Goal: Task Accomplishment & Management: Use online tool/utility

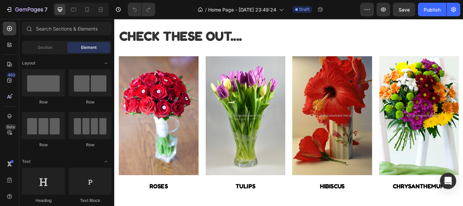
scroll to position [483, 0]
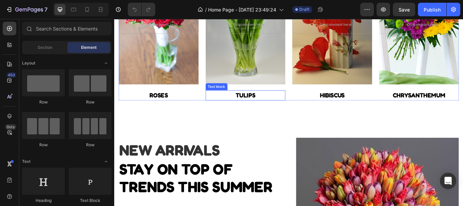
click at [265, 107] on link "TULIP" at bounding box center [265, 108] width 19 height 8
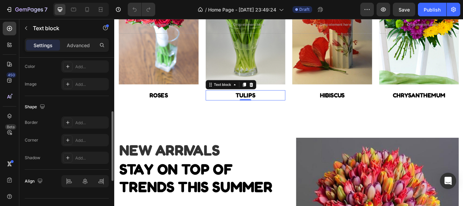
scroll to position [234, 0]
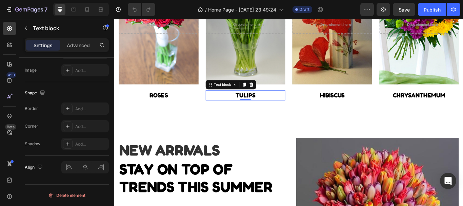
click at [245, 106] on p "TULIP S" at bounding box center [267, 108] width 92 height 11
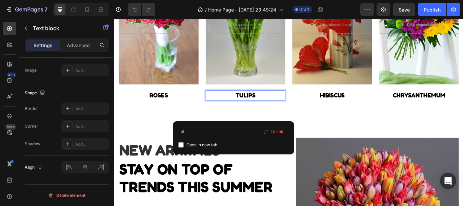
click at [245, 106] on p "TULIP S" at bounding box center [267, 108] width 92 height 11
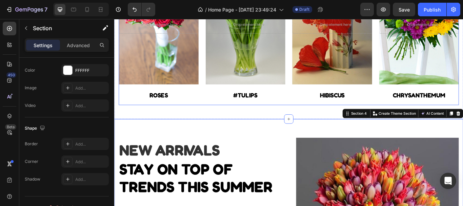
scroll to position [0, 0]
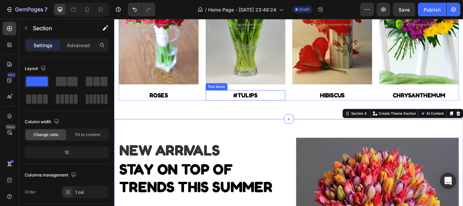
click at [275, 106] on p "#TULIP S" at bounding box center [267, 108] width 92 height 11
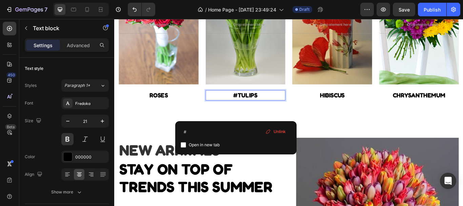
click at [257, 105] on link "#TULIP" at bounding box center [265, 108] width 24 height 8
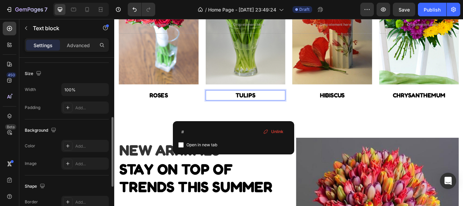
scroll to position [141, 0]
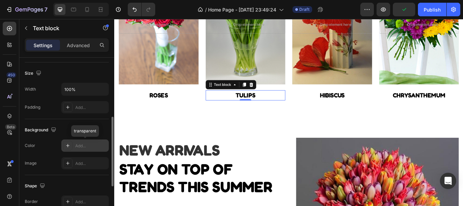
click at [84, 145] on div "Add..." at bounding box center [91, 146] width 32 height 6
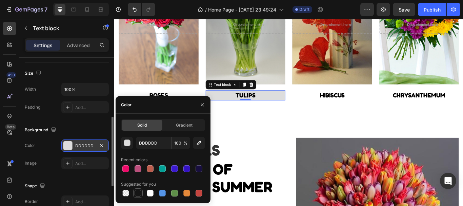
click at [140, 192] on div at bounding box center [138, 192] width 7 height 7
type input "151515"
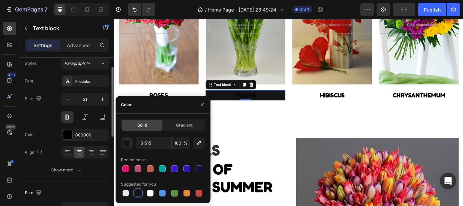
scroll to position [0, 0]
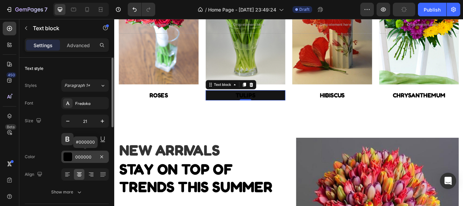
click at [66, 154] on div at bounding box center [67, 156] width 9 height 9
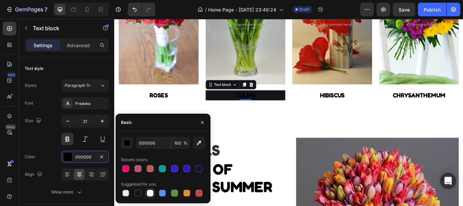
click at [150, 193] on div at bounding box center [150, 192] width 7 height 7
type input "FFFFFF"
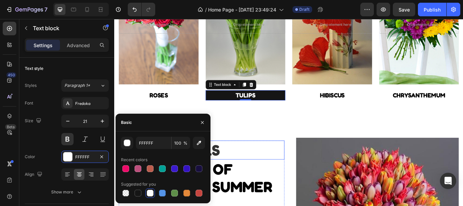
click at [295, 165] on p "NEW ARRIVALS" at bounding box center [216, 171] width 192 height 21
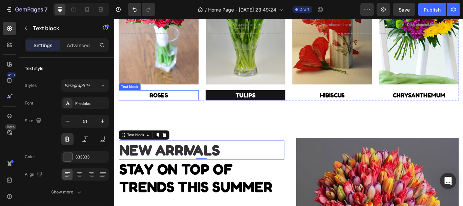
click at [191, 107] on p "ROSES" at bounding box center [166, 108] width 92 height 11
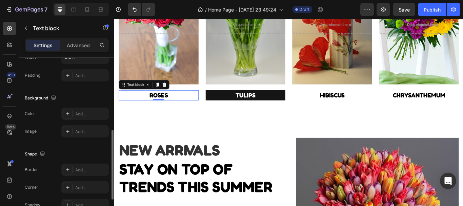
scroll to position [174, 0]
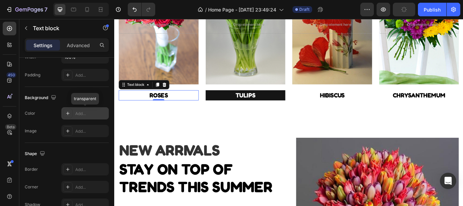
click at [100, 113] on div "Add..." at bounding box center [91, 114] width 32 height 6
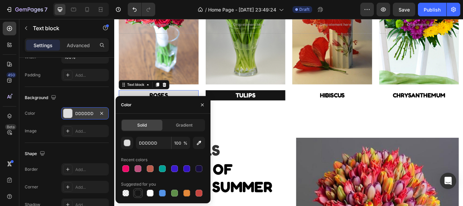
click at [139, 194] on div at bounding box center [138, 192] width 7 height 7
type input "151515"
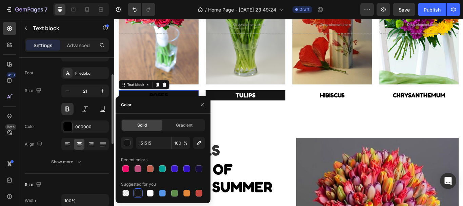
scroll to position [28, 0]
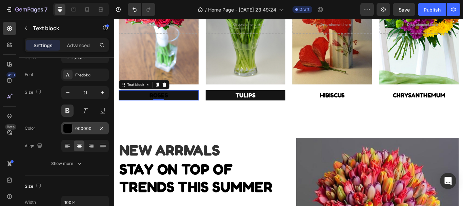
click at [91, 128] on div "000000" at bounding box center [85, 128] width 20 height 6
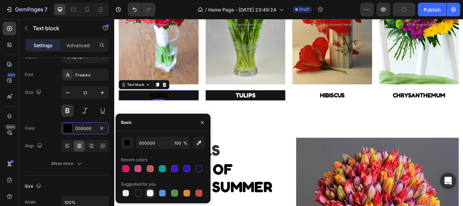
click at [148, 193] on div at bounding box center [150, 192] width 7 height 7
type input "FFFFFF"
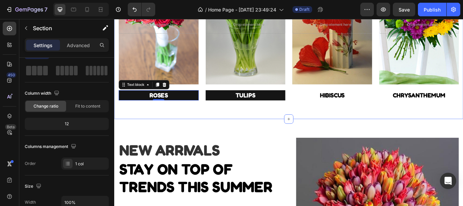
click at [358, 120] on div "CHECK THESE OUT.... Heading Drop element here Hero Banner ROSES Text block 0 Dr…" at bounding box center [317, 19] width 407 height 234
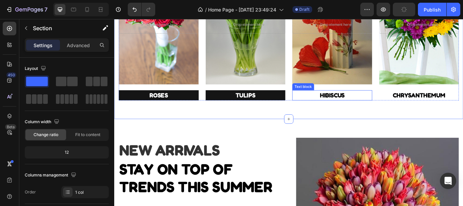
click at [392, 108] on p "HIBISCUS" at bounding box center [368, 108] width 92 height 11
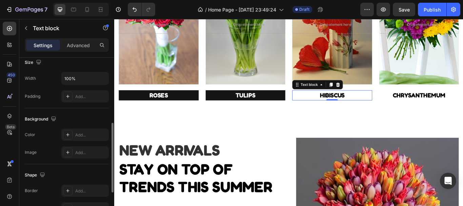
scroll to position [153, 0]
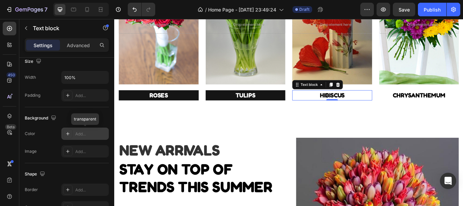
click at [90, 137] on div "Add..." at bounding box center [91, 134] width 32 height 6
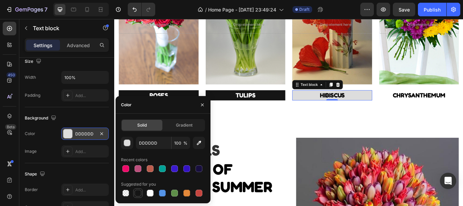
click at [138, 193] on div at bounding box center [138, 192] width 7 height 7
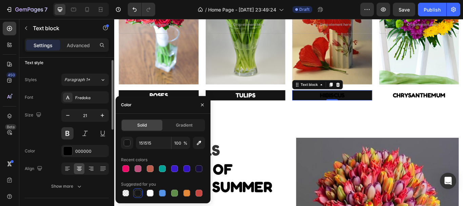
scroll to position [5, 0]
click at [149, 192] on div at bounding box center [150, 192] width 7 height 7
type input "FFFFFF"
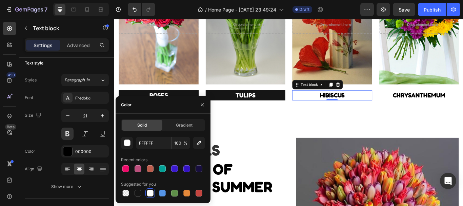
click at [151, 193] on div at bounding box center [150, 192] width 7 height 7
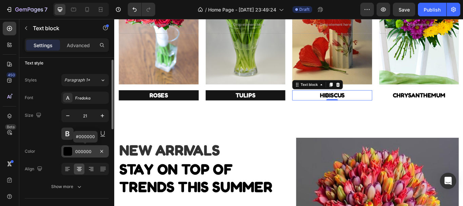
click at [75, 147] on div "000000" at bounding box center [84, 151] width 47 height 12
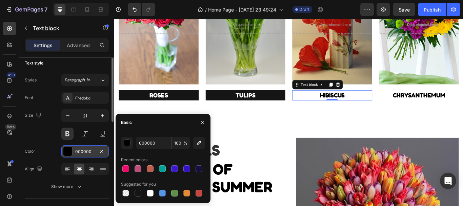
scroll to position [0, 0]
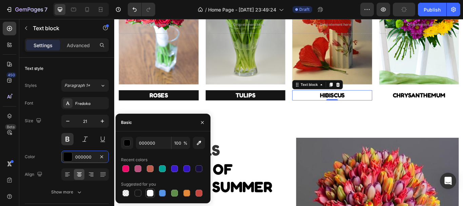
click at [149, 195] on div at bounding box center [150, 192] width 7 height 7
type input "FFFFFF"
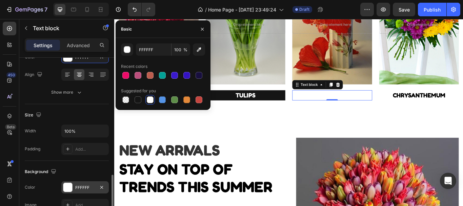
scroll to position [154, 0]
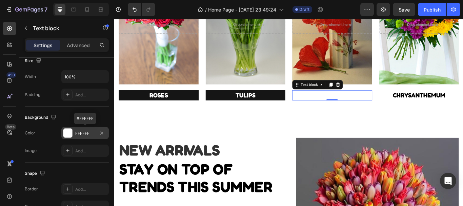
click at [91, 133] on div "FFFFFF" at bounding box center [85, 133] width 20 height 6
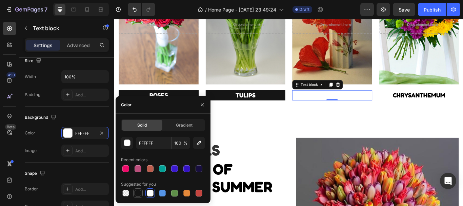
click at [137, 192] on div at bounding box center [138, 192] width 7 height 7
type input "151515"
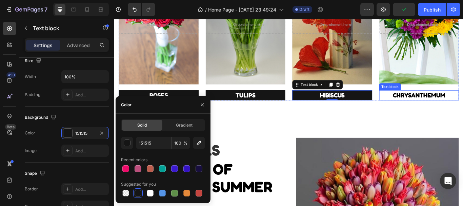
click at [453, 108] on link "CHRYSANTHEMUM" at bounding box center [469, 108] width 61 height 8
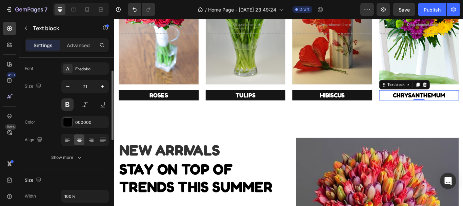
scroll to position [34, 0]
click at [73, 122] on div "000000" at bounding box center [84, 123] width 47 height 12
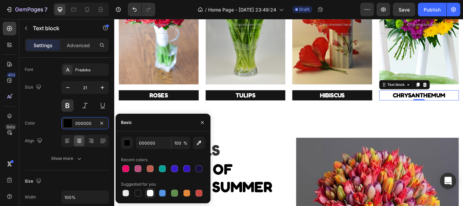
click at [150, 193] on div at bounding box center [150, 192] width 7 height 7
type input "FFFFFF"
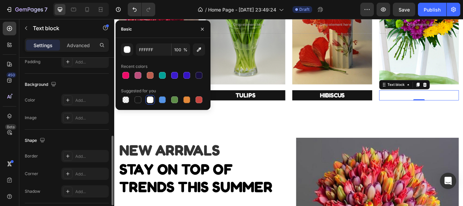
scroll to position [186, 0]
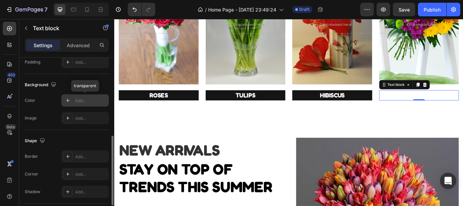
click at [84, 104] on div "Add..." at bounding box center [84, 100] width 47 height 12
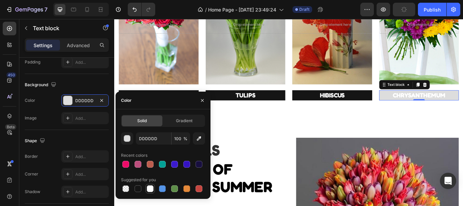
click at [148, 185] on div at bounding box center [150, 188] width 7 height 7
click at [140, 186] on div at bounding box center [138, 188] width 7 height 7
type input "151515"
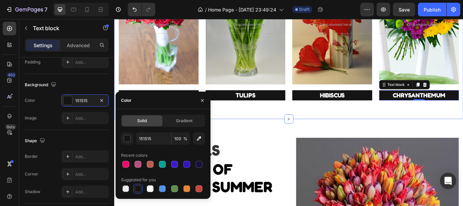
click at [266, 124] on div "CHECK THESE OUT.... Heading Drop element here Hero Banner ROSES Text block Drop…" at bounding box center [317, 19] width 407 height 234
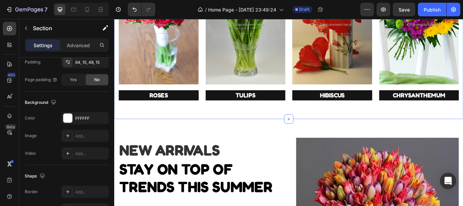
scroll to position [0, 0]
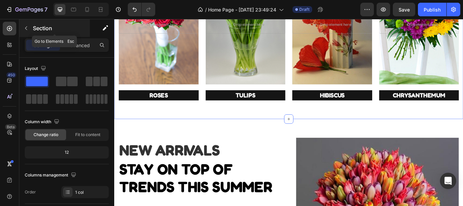
click at [25, 32] on button "button" at bounding box center [26, 28] width 11 height 11
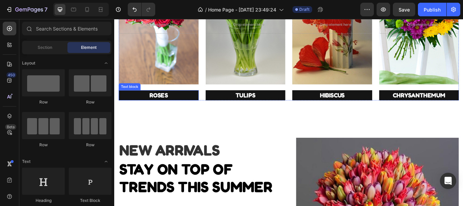
click at [199, 108] on p "ROSES" at bounding box center [166, 108] width 92 height 11
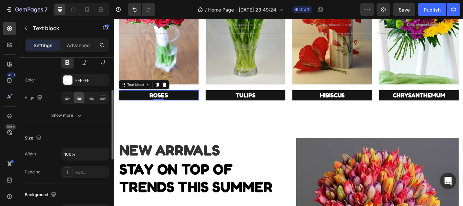
scroll to position [77, 0]
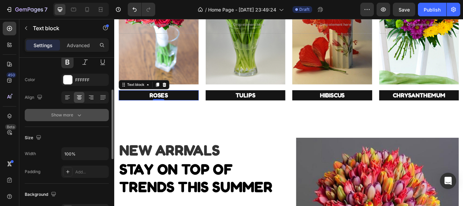
click at [78, 113] on icon "button" at bounding box center [79, 115] width 7 height 7
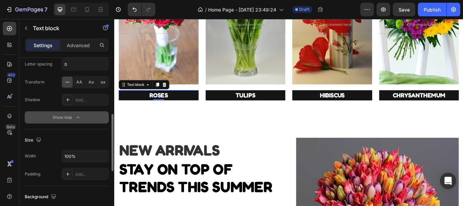
scroll to position [164, 0]
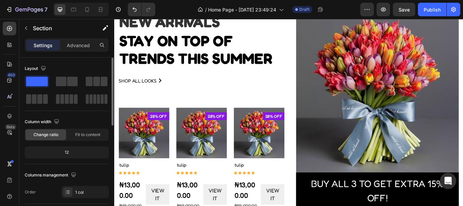
scroll to position [632, 0]
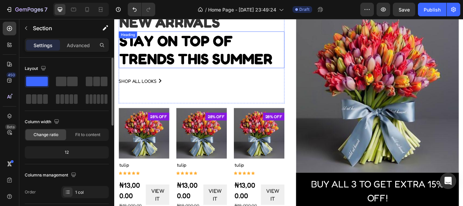
click at [186, 60] on h2 "Stay on top of trends this summer" at bounding box center [215, 55] width 193 height 43
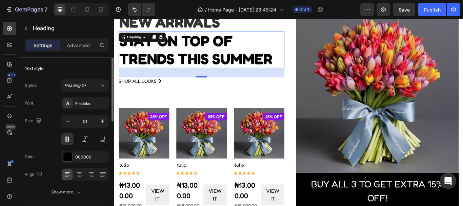
click at [186, 60] on p "Stay on top of trends this summer" at bounding box center [216, 54] width 192 height 41
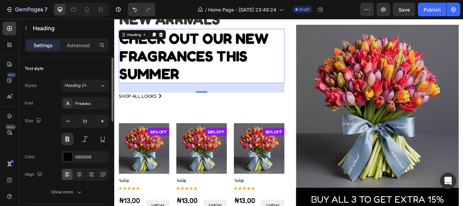
click at [289, 79] on p "CHECK OUT OUR NEW FRAGRANCES this summer" at bounding box center [216, 62] width 192 height 62
click at [286, 124] on div "shop all looks Button" at bounding box center [215, 120] width 193 height 30
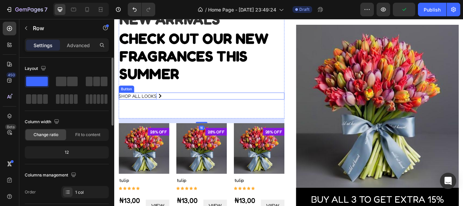
click at [153, 108] on div "shop all looks" at bounding box center [141, 109] width 44 height 8
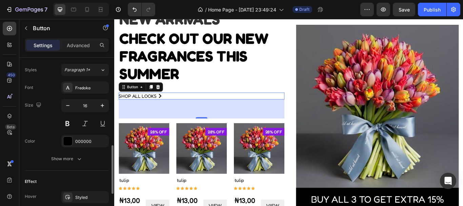
scroll to position [299, 0]
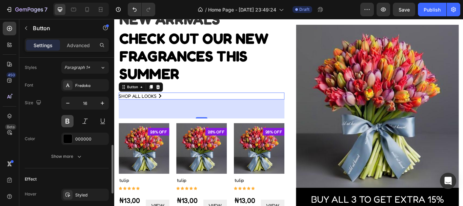
click at [65, 121] on button at bounding box center [67, 121] width 12 height 12
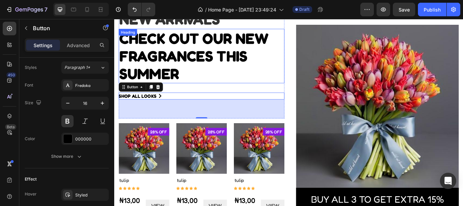
click at [229, 88] on p "CHECK OUT OUR NEW FRAGRANCES this summer" at bounding box center [216, 62] width 192 height 62
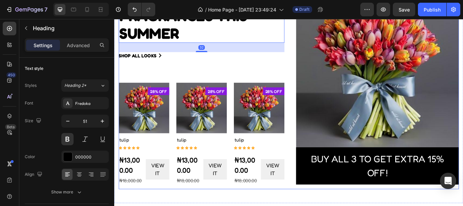
scroll to position [680, 0]
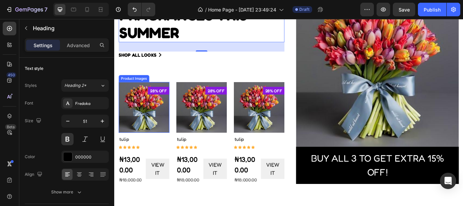
click at [162, 124] on img at bounding box center [148, 122] width 59 height 59
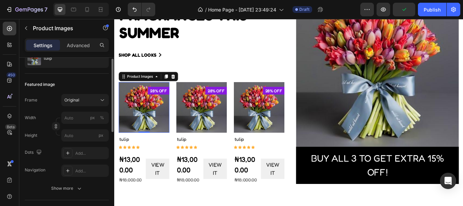
scroll to position [53, 0]
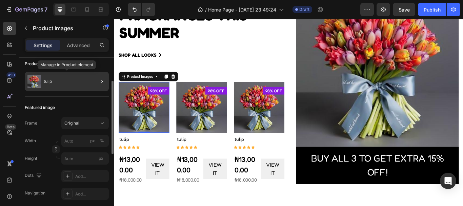
click at [38, 84] on img at bounding box center [34, 82] width 14 height 14
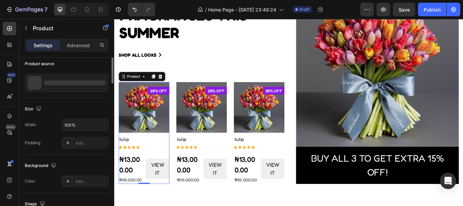
scroll to position [0, 0]
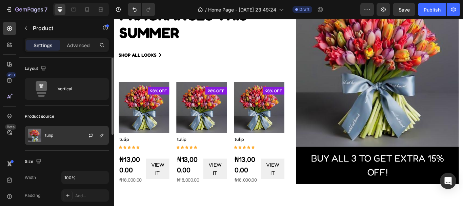
click at [63, 134] on div "tulip" at bounding box center [67, 135] width 84 height 19
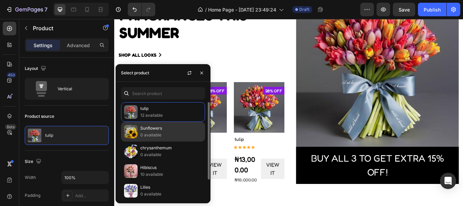
click at [135, 133] on img at bounding box center [131, 132] width 14 height 14
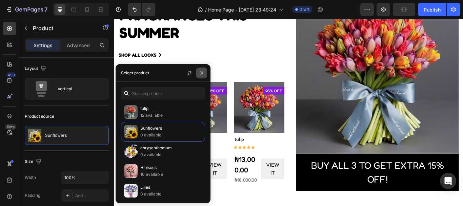
click at [203, 73] on icon "button" at bounding box center [201, 72] width 5 height 5
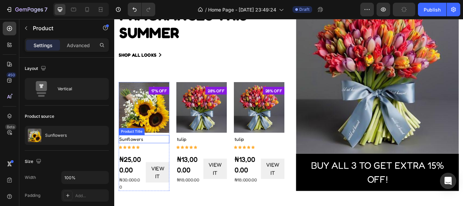
click at [137, 156] on h1 "Sunflowers" at bounding box center [148, 158] width 59 height 9
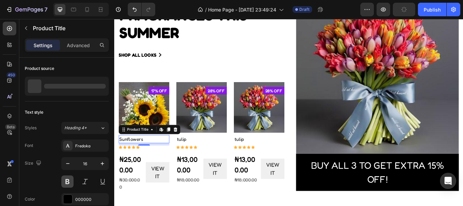
click at [64, 182] on button at bounding box center [67, 181] width 12 height 12
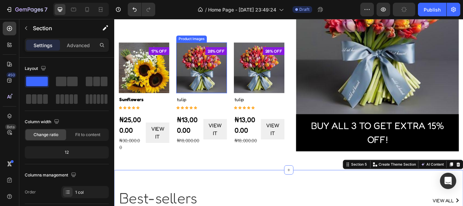
click at [213, 80] on img at bounding box center [215, 75] width 59 height 59
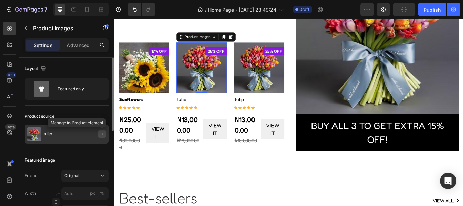
click at [99, 133] on button "button" at bounding box center [102, 134] width 8 height 8
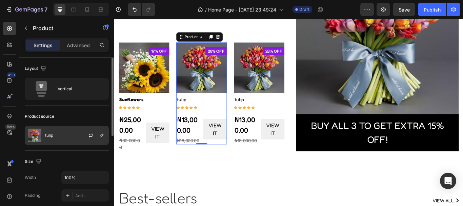
click at [63, 135] on div "tulip" at bounding box center [67, 135] width 84 height 19
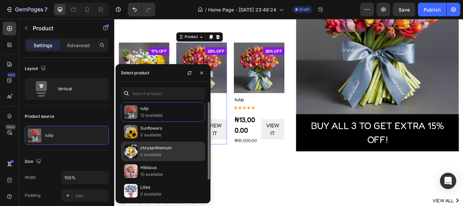
click at [145, 156] on p "0 available" at bounding box center [171, 154] width 62 height 7
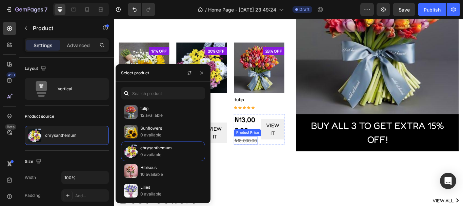
click at [273, 165] on div "₦18,000.00" at bounding box center [267, 160] width 27 height 9
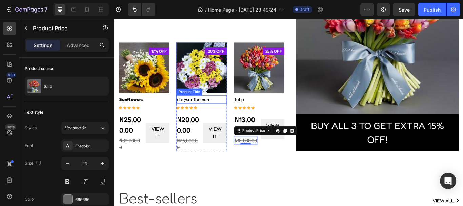
click at [214, 111] on h1 "chrysanthemum" at bounding box center [215, 112] width 59 height 9
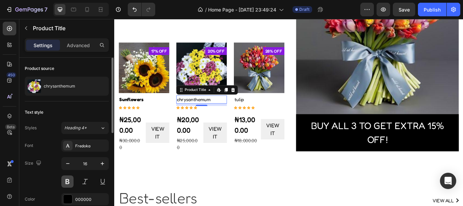
click at [66, 182] on button at bounding box center [67, 181] width 12 height 12
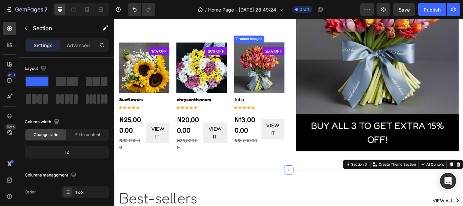
click at [277, 96] on img at bounding box center [283, 75] width 59 height 59
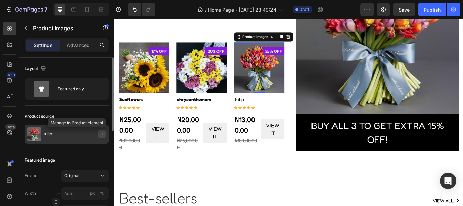
click at [102, 134] on icon "button" at bounding box center [101, 134] width 1 height 3
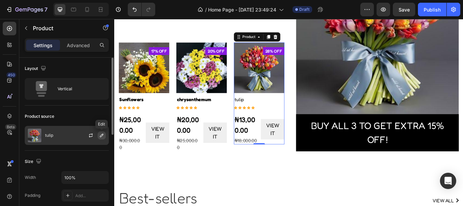
click at [99, 137] on icon "button" at bounding box center [101, 135] width 5 height 5
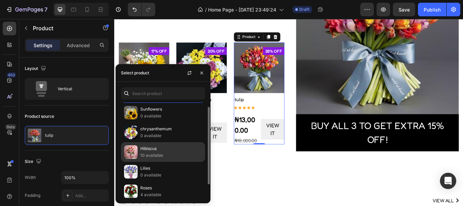
scroll to position [22, 0]
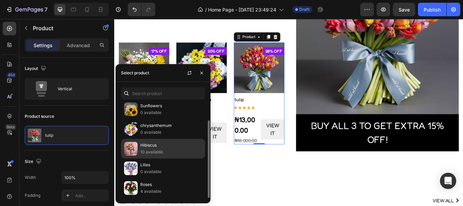
click at [137, 146] on img at bounding box center [131, 149] width 14 height 14
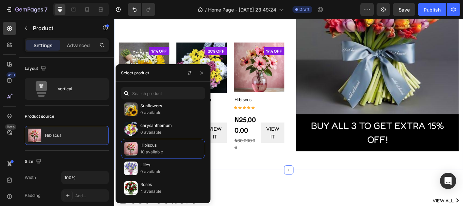
click at [258, 182] on div "NEW ARRIVALS Text block CHECK OUT OUR NEW FRAGRANCES this summer Heading shop a…" at bounding box center [317, 44] width 407 height 302
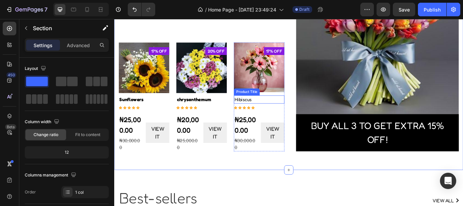
click at [269, 111] on h1 "Hibiscus" at bounding box center [283, 112] width 59 height 9
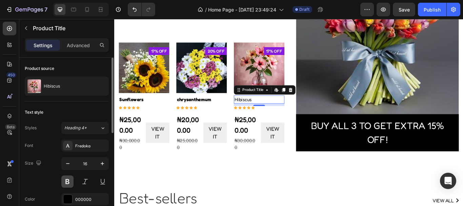
click at [66, 180] on button at bounding box center [67, 181] width 12 height 12
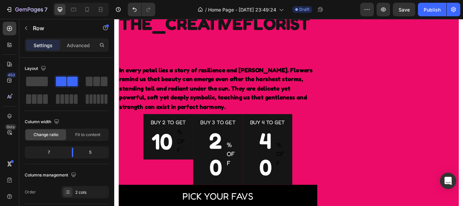
scroll to position [0, 0]
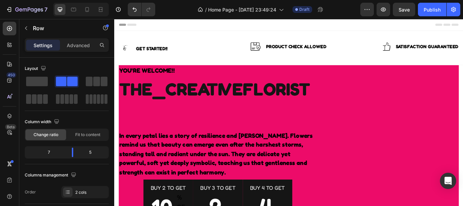
click at [256, 103] on div "YOU'RE WELCOME!! Text block THE_CREATIVEFLORIST Text block In every petal lies …" at bounding box center [235, 194] width 232 height 243
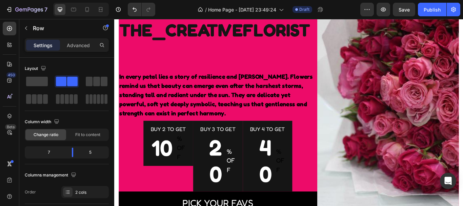
scroll to position [256, 0]
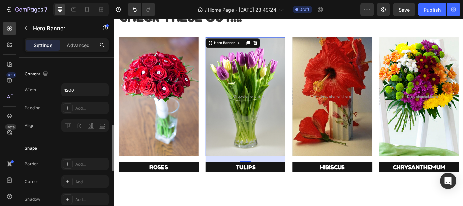
scroll to position [219, 0]
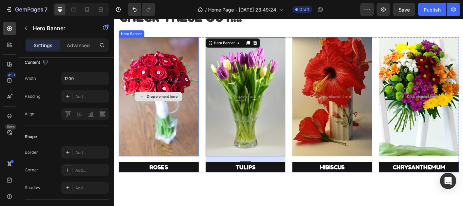
click at [127, 118] on div "Drop element here" at bounding box center [165, 109] width 93 height 20
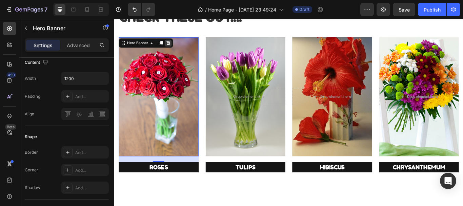
click at [177, 45] on icon at bounding box center [177, 47] width 4 height 5
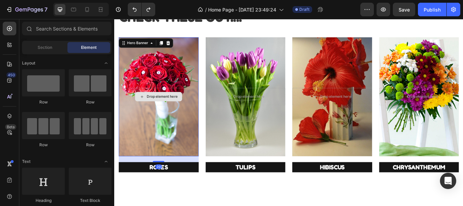
click at [144, 111] on icon at bounding box center [146, 110] width 5 height 6
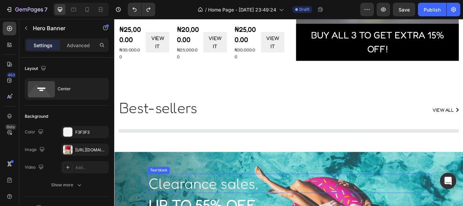
scroll to position [888, 0]
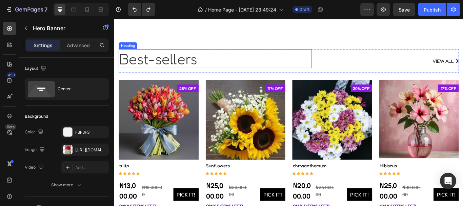
click at [218, 72] on p "Best-sellers" at bounding box center [232, 65] width 224 height 21
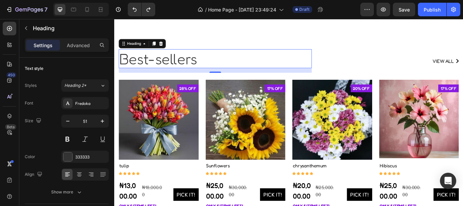
click at [218, 72] on p "Best-sellers" at bounding box center [232, 65] width 224 height 21
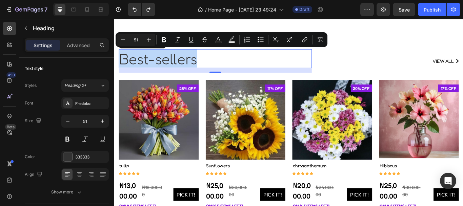
drag, startPoint x: 214, startPoint y: 65, endPoint x: 121, endPoint y: 63, distance: 93.6
click at [121, 63] on p "Best-sellers" at bounding box center [232, 65] width 224 height 21
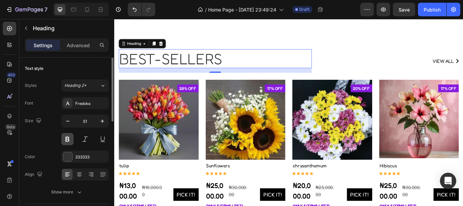
click at [65, 139] on button at bounding box center [67, 139] width 12 height 12
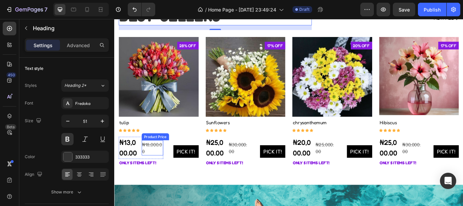
scroll to position [938, 0]
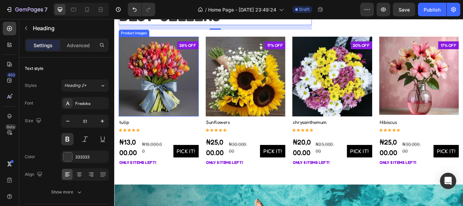
click at [184, 112] on img at bounding box center [165, 86] width 93 height 93
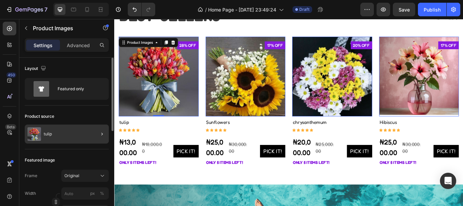
click at [96, 132] on div at bounding box center [99, 133] width 19 height 19
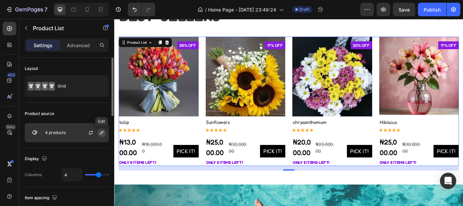
click at [99, 132] on icon "button" at bounding box center [101, 132] width 5 height 5
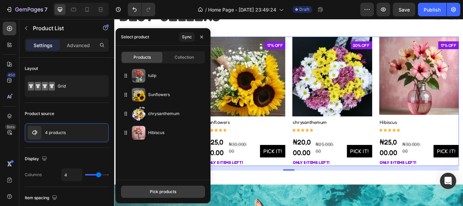
click at [150, 191] on div "Pick products" at bounding box center [163, 191] width 26 height 6
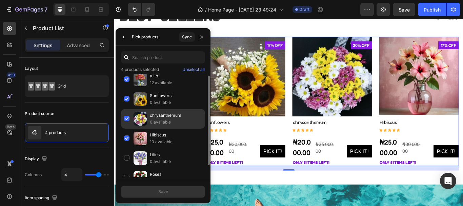
scroll to position [15, 0]
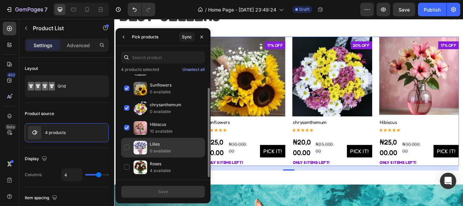
click at [125, 157] on div "Lilies 0 available" at bounding box center [163, 167] width 84 height 20
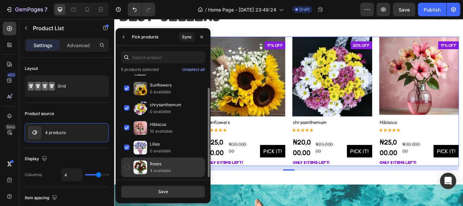
click at [126, 166] on div "Roses 4 available" at bounding box center [163, 167] width 84 height 20
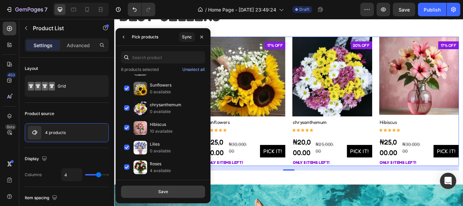
click at [159, 189] on div "Save" at bounding box center [163, 191] width 10 height 6
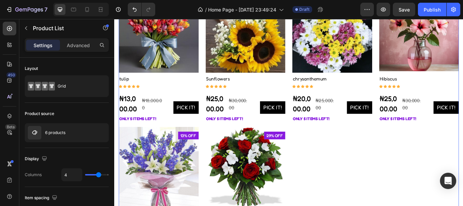
scroll to position [1000, 0]
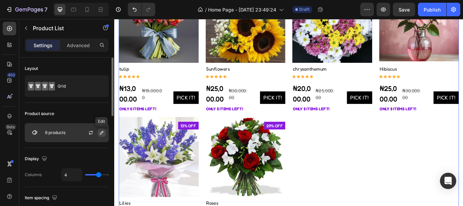
click at [101, 133] on icon "button" at bounding box center [101, 132] width 3 height 3
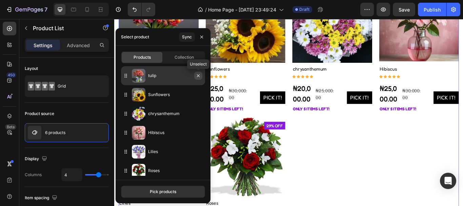
click at [200, 75] on icon "button" at bounding box center [198, 75] width 5 height 5
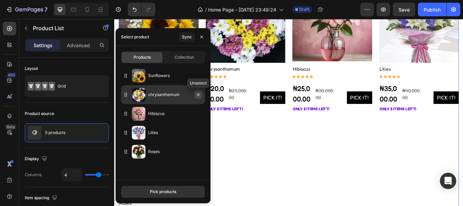
click at [197, 95] on icon "button" at bounding box center [198, 94] width 5 height 5
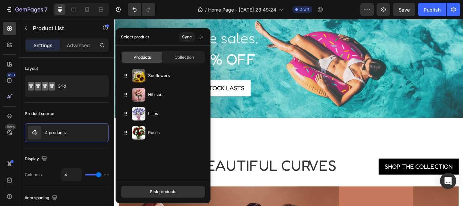
scroll to position [985, 0]
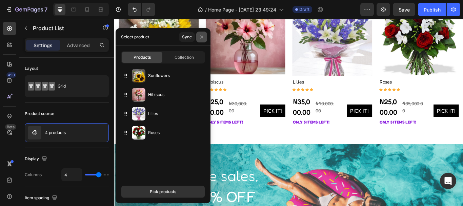
click at [203, 38] on icon "button" at bounding box center [201, 36] width 5 height 5
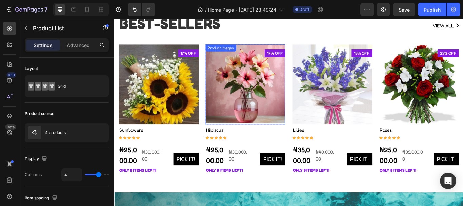
scroll to position [928, 0]
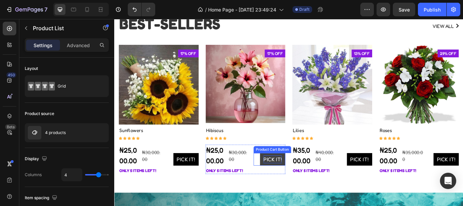
click at [208, 182] on div "Pick it!" at bounding box center [197, 182] width 21 height 9
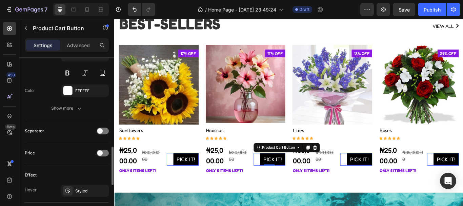
scroll to position [383, 0]
click at [77, 110] on icon "button" at bounding box center [79, 107] width 7 height 7
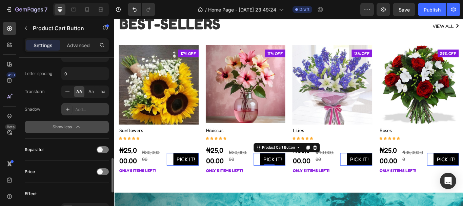
scroll to position [461, 0]
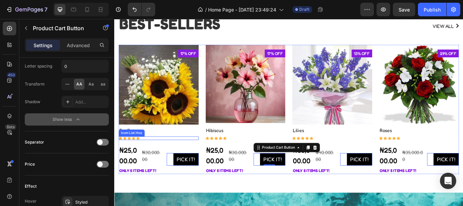
click at [189, 156] on div "Icon Icon Icon Icon Icon" at bounding box center [165, 158] width 93 height 4
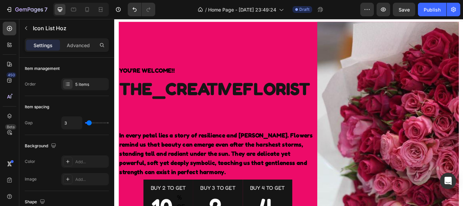
scroll to position [0, 0]
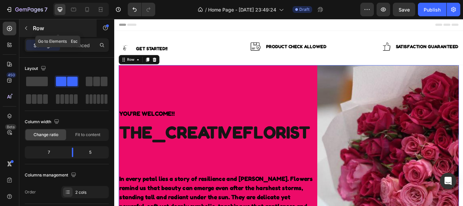
click at [26, 26] on icon "button" at bounding box center [25, 27] width 5 height 5
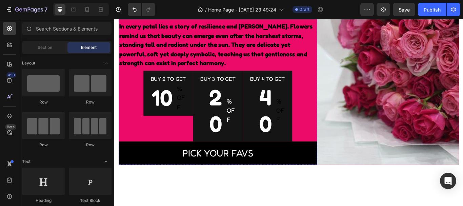
scroll to position [178, 0]
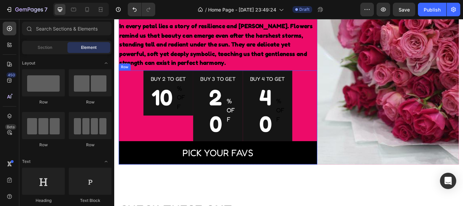
click at [124, 121] on div "Buy 2 to get Text block 10 Text block % OFF Text block Row Row Buy 3 to get Tex…" at bounding box center [235, 133] width 232 height 109
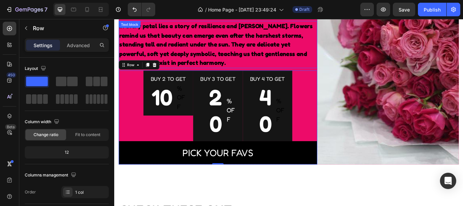
click at [221, 62] on p "In every petal lies a story of resilience and [PERSON_NAME]. Flowers remind us …" at bounding box center [235, 49] width 230 height 54
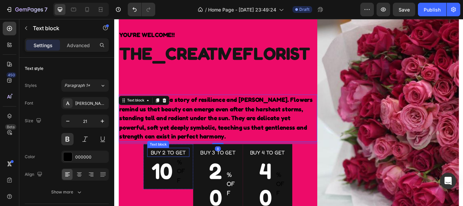
scroll to position [65, 0]
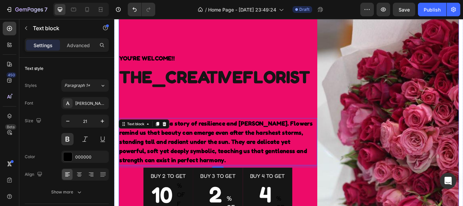
click at [266, 48] on div "YOU'RE WELCOME!! Text block THE_CREATIVEFLORIST Text block In every petal lies …" at bounding box center [235, 154] width 232 height 293
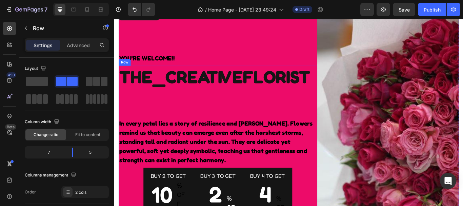
scroll to position [120, 0]
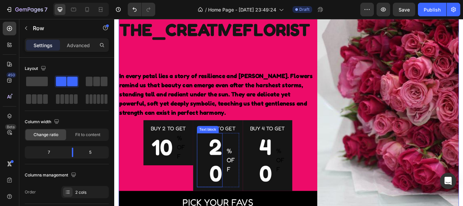
click at [238, 180] on p "20" at bounding box center [225, 184] width 28 height 62
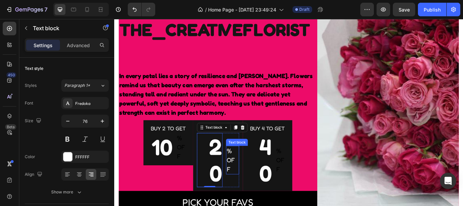
drag, startPoint x: 222, startPoint y: 209, endPoint x: 244, endPoint y: 187, distance: 30.7
click at [244, 187] on div "20 Text block 0 % OFF Text block Row" at bounding box center [235, 183] width 49 height 63
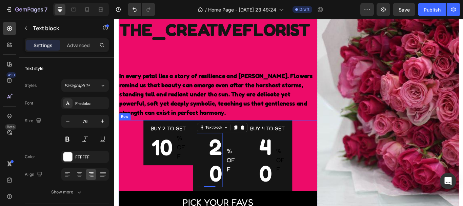
click at [328, 160] on div "Buy 2 to get Text block 10 Text block % OFF Text block Row Row Buy 3 to get Tex…" at bounding box center [235, 191] width 232 height 109
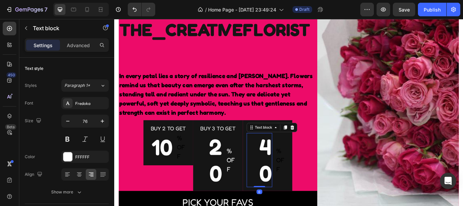
click at [284, 205] on div "40 Text block 0" at bounding box center [283, 183] width 30 height 63
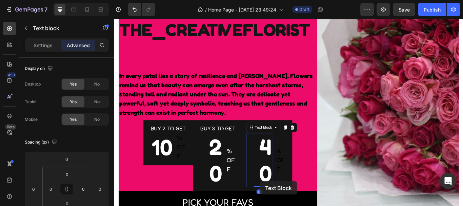
scroll to position [120, 0]
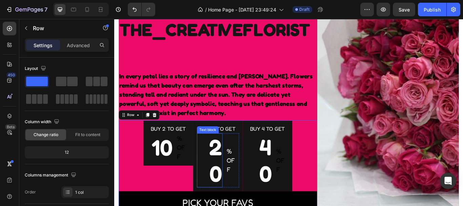
click at [229, 169] on p "20" at bounding box center [225, 184] width 28 height 62
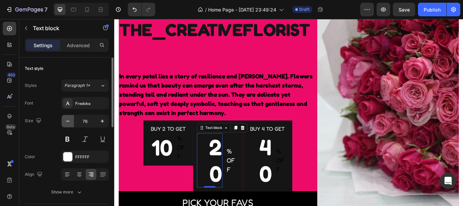
click at [69, 122] on icon "button" at bounding box center [67, 121] width 7 height 7
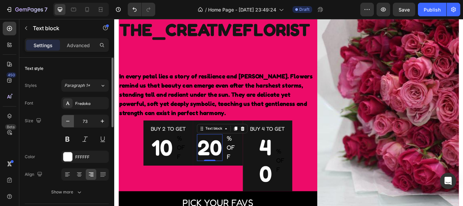
click at [67, 121] on icon "button" at bounding box center [67, 121] width 7 height 7
type input "72"
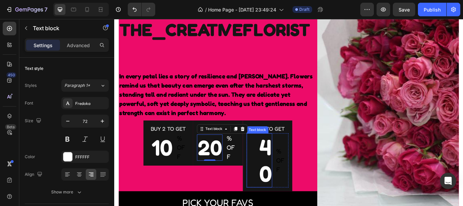
click at [293, 173] on p "40" at bounding box center [283, 184] width 28 height 62
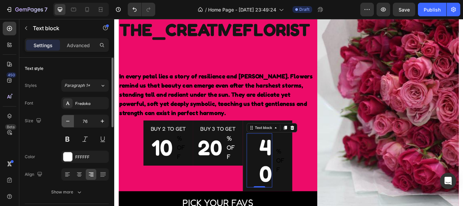
click at [68, 121] on icon "button" at bounding box center [67, 121] width 7 height 7
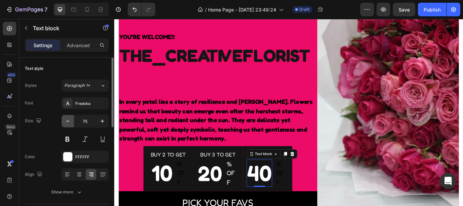
scroll to position [120, 0]
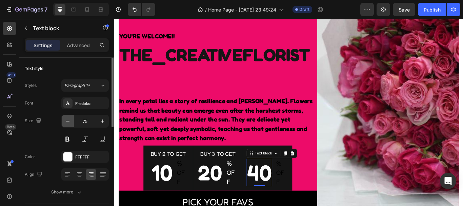
click at [68, 121] on icon "button" at bounding box center [67, 121] width 7 height 7
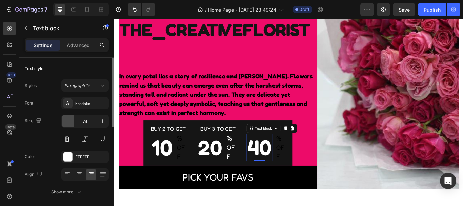
click at [68, 121] on icon "button" at bounding box center [67, 121] width 7 height 7
click at [105, 121] on icon "button" at bounding box center [102, 121] width 7 height 7
type input "74"
click at [191, 169] on p "% OFF" at bounding box center [194, 169] width 14 height 32
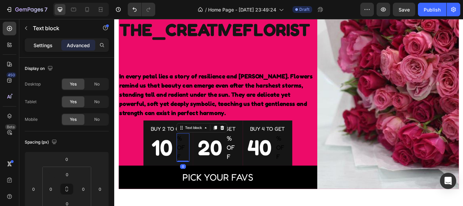
click at [40, 44] on p "Settings" at bounding box center [43, 45] width 19 height 7
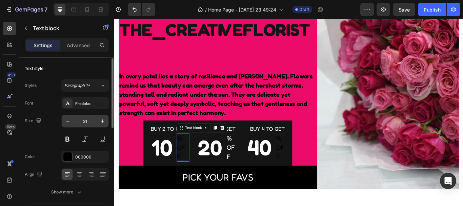
scroll to position [6, 0]
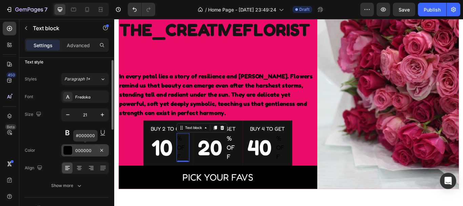
click at [67, 149] on div at bounding box center [67, 150] width 9 height 9
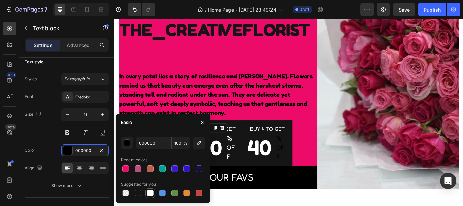
click at [148, 192] on div at bounding box center [150, 192] width 7 height 7
type input "FFFFFF"
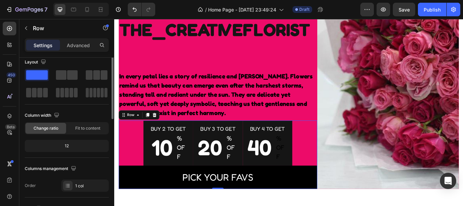
scroll to position [0, 0]
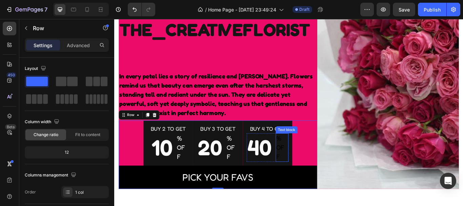
click at [303, 161] on p "% OFF" at bounding box center [310, 169] width 14 height 32
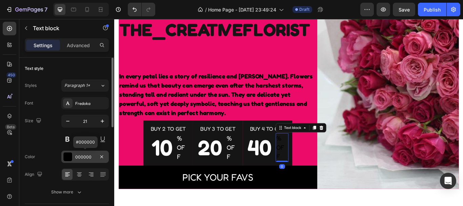
click at [65, 155] on div at bounding box center [67, 156] width 9 height 9
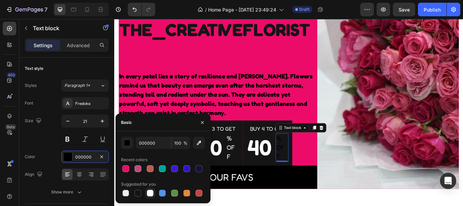
click at [150, 194] on div at bounding box center [150, 192] width 7 height 7
type input "FFFFFF"
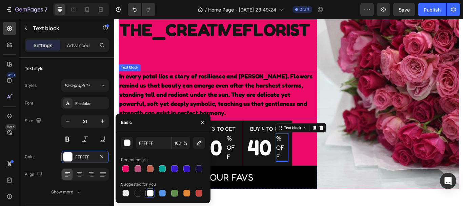
click at [333, 114] on p "In every petal lies a story of resilience and [PERSON_NAME]. Flowers remind us …" at bounding box center [235, 107] width 230 height 54
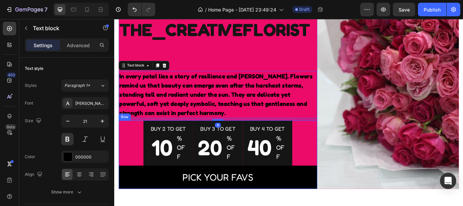
click at [122, 154] on div "Buy 2 to get Text block 10 Text block % OFF Text block Row Row Buy 3 to get Tex…" at bounding box center [235, 177] width 232 height 80
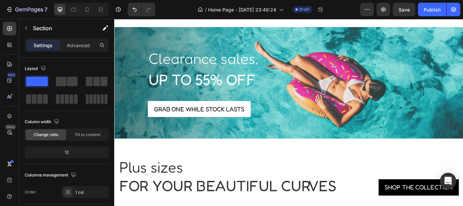
scroll to position [1100, 0]
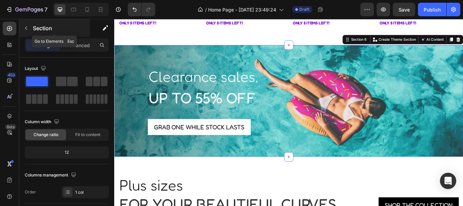
click at [25, 25] on button "button" at bounding box center [26, 28] width 11 height 11
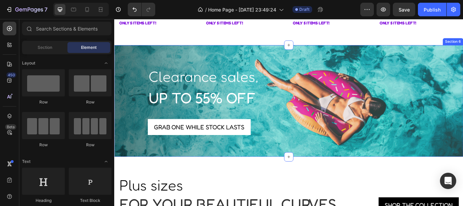
click at [126, 61] on div "Clearance sales, Text block up to 55% off Heading Grab one while stock lasts Bu…" at bounding box center [317, 114] width 407 height 130
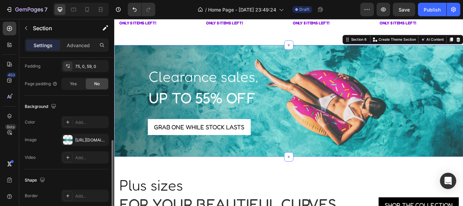
scroll to position [190, 0]
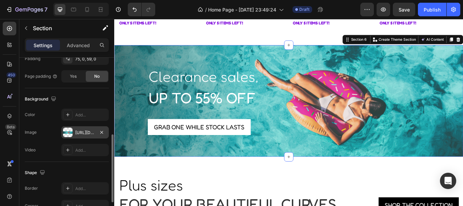
click at [72, 133] on div at bounding box center [67, 131] width 9 height 9
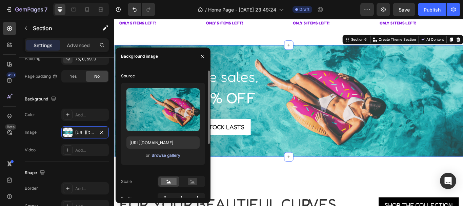
click at [163, 154] on div "Browse gallery" at bounding box center [166, 155] width 29 height 6
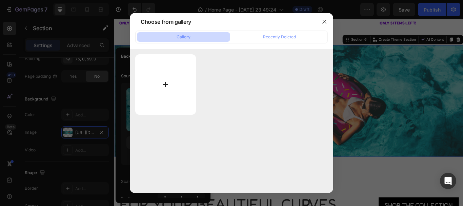
click at [163, 91] on input "file" at bounding box center [165, 84] width 61 height 60
click at [326, 22] on icon "button" at bounding box center [324, 21] width 5 height 5
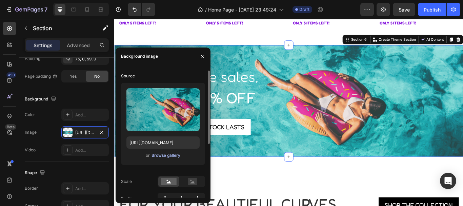
click at [168, 154] on div "Browse gallery" at bounding box center [166, 155] width 29 height 6
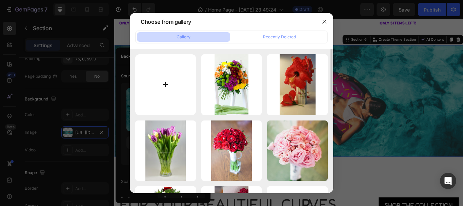
click at [164, 86] on input "file" at bounding box center [165, 84] width 61 height 61
type input "C:\fakepath\MY FLOWER DESIGNS (1380 x 769 px) (1580 x 769 px).png"
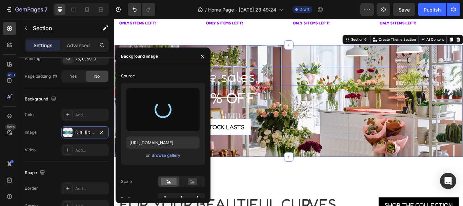
type input "[URL][DOMAIN_NAME]"
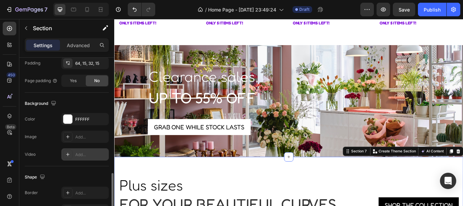
scroll to position [246, 0]
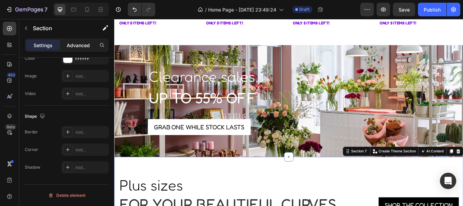
click at [74, 46] on p "Advanced" at bounding box center [78, 45] width 23 height 7
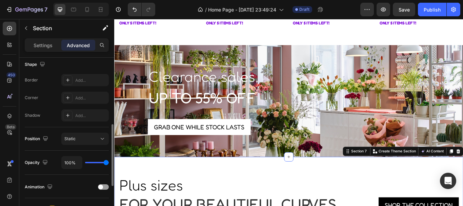
scroll to position [179, 0]
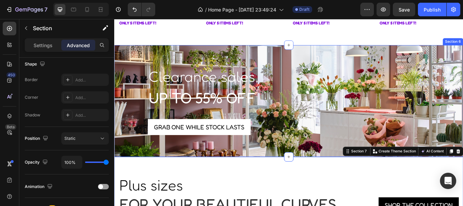
click at [244, 163] on div "Clearance sales, Text block up to 55% off Heading Grab one while stock lasts Bu…" at bounding box center [317, 114] width 407 height 130
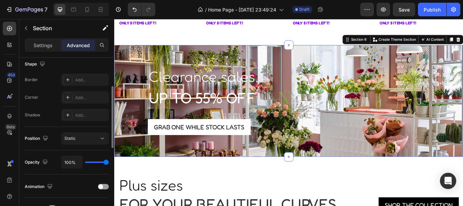
scroll to position [150, 0]
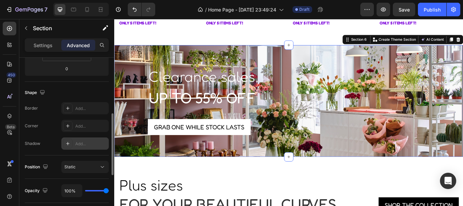
click at [76, 142] on div "Add..." at bounding box center [91, 144] width 32 height 6
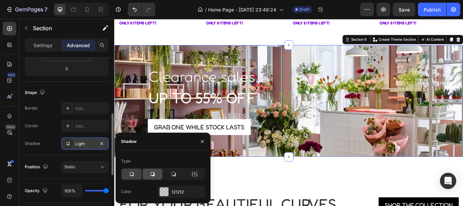
scroll to position [1128, 0]
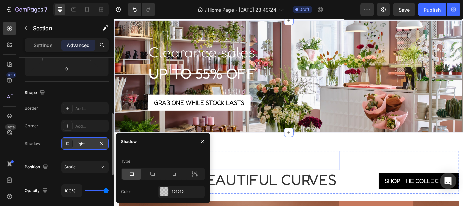
click at [313, 174] on p "Plus sizes" at bounding box center [248, 184] width 256 height 21
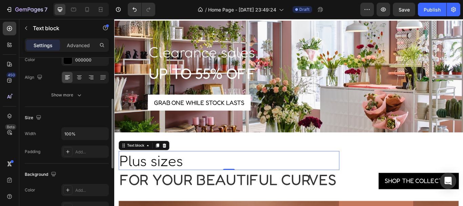
scroll to position [98, 0]
click at [77, 91] on icon "button" at bounding box center [79, 94] width 7 height 7
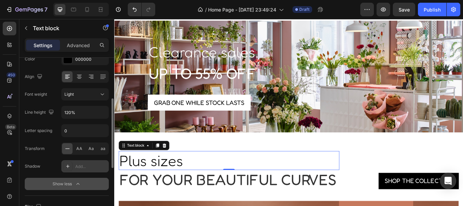
click at [75, 168] on div "Add..." at bounding box center [91, 166] width 32 height 6
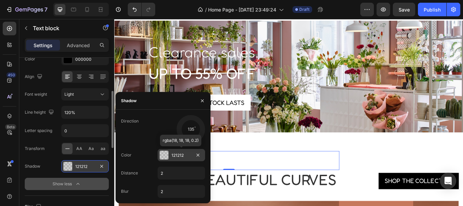
click at [164, 154] on div at bounding box center [164, 155] width 9 height 9
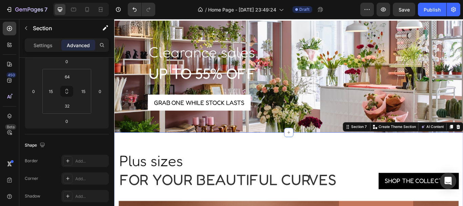
scroll to position [0, 0]
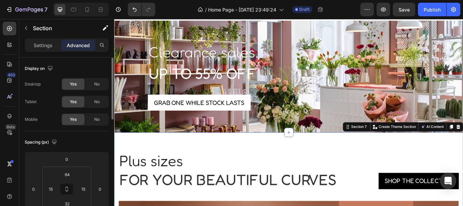
click at [38, 39] on div "Settings Advanced" at bounding box center [67, 45] width 84 height 14
click at [38, 42] on p "Settings" at bounding box center [43, 45] width 19 height 7
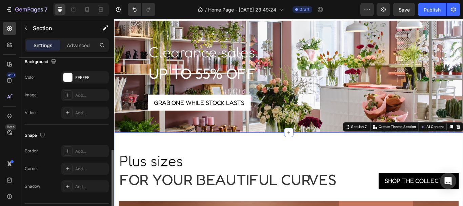
scroll to position [246, 0]
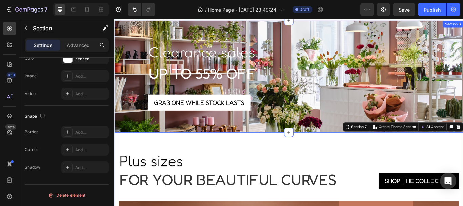
click at [129, 38] on div "Clearance sales, Text block up to 55% off Heading Grab one while stock lasts Bu…" at bounding box center [317, 86] width 407 height 130
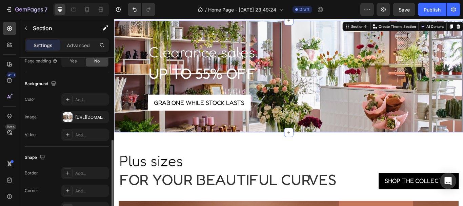
scroll to position [204, 0]
click at [76, 48] on p "Advanced" at bounding box center [78, 45] width 23 height 7
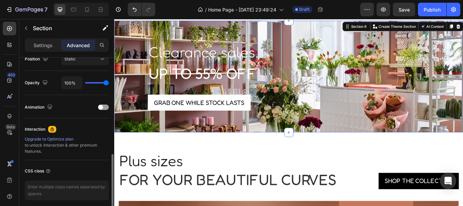
scroll to position [258, 0]
type input "63%"
type input "63"
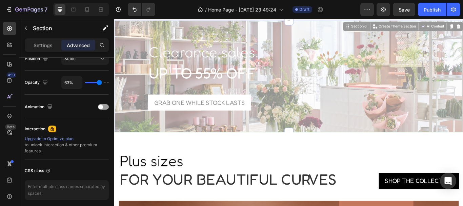
type input "44%"
type input "44"
type input "37%"
type input "37"
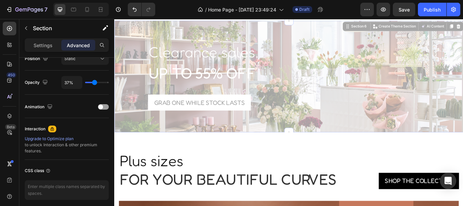
type input "76%"
type input "76"
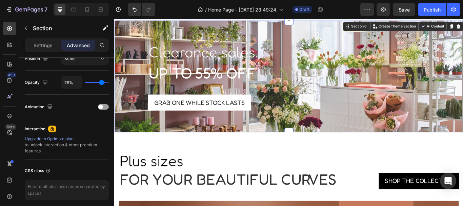
type input "89%"
type input "89"
type input "100%"
type input "100"
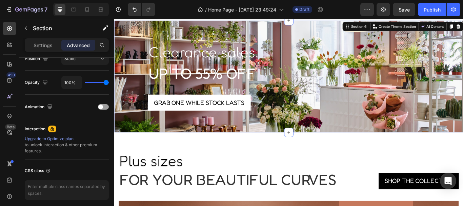
type input "85%"
type input "85"
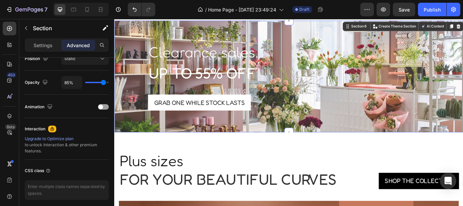
type input "61%"
type input "61"
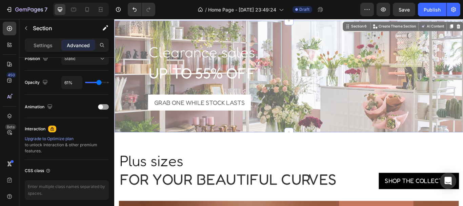
type input "78%"
type input "78"
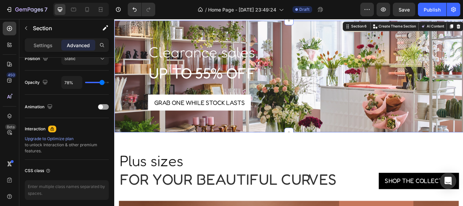
type input "100%"
type input "100"
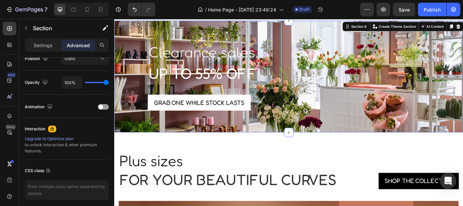
type input "72%"
type input "72"
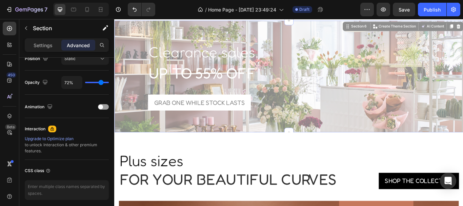
type input "37%"
type input "37"
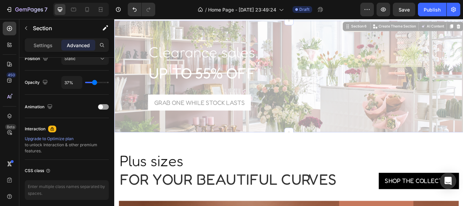
type input "65%"
type input "65"
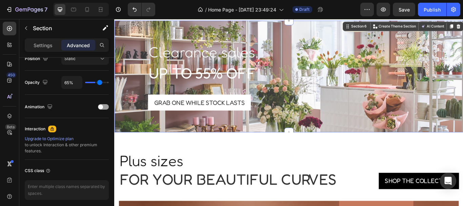
type input "81%"
type input "81"
type input "83%"
type input "83"
type input "87%"
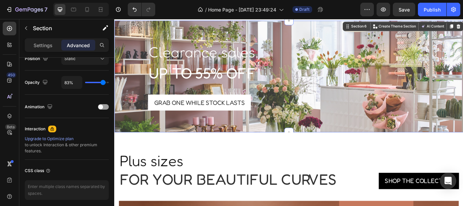
type input "87"
type input "89%"
type input "89"
type input "91%"
type input "91"
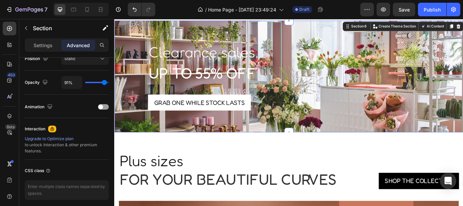
type input "89%"
type input "89"
type input "91%"
type input "91"
type input "93%"
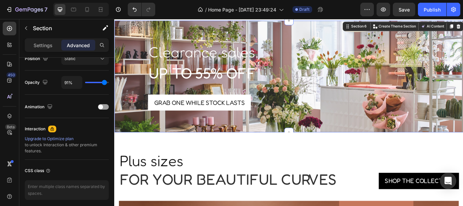
type input "93"
type input "94%"
type input "94"
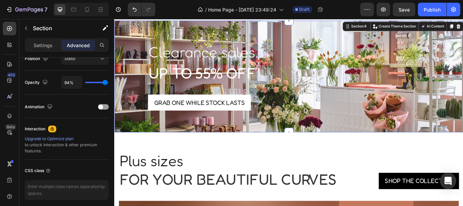
type input "96%"
type input "96"
type input "100%"
type input "100"
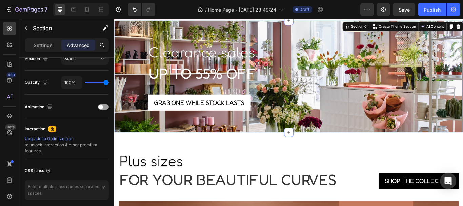
type input "98%"
type input "98"
type input "96%"
type input "96"
type input "93%"
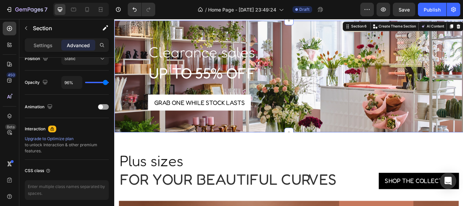
type input "93"
type input "91%"
type input "91"
type input "89%"
type input "89"
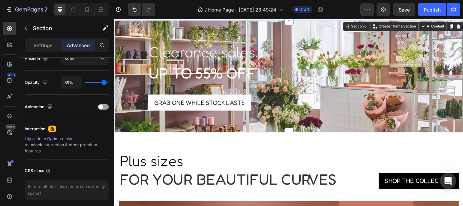
type input "87%"
type input "87"
type input "85%"
type input "85"
type input "81%"
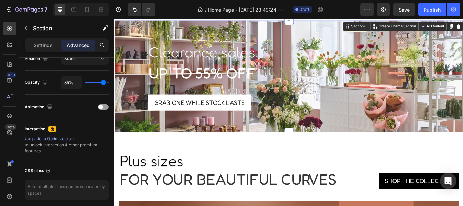
type input "81"
type input "80%"
type input "80"
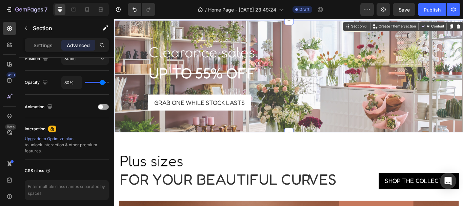
type input "78%"
type input "78"
type input "76%"
type input "76"
type input "74%"
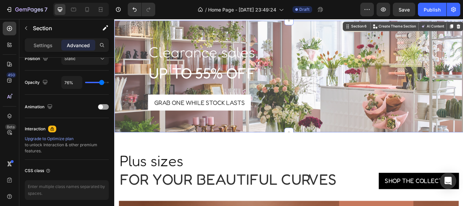
type input "74"
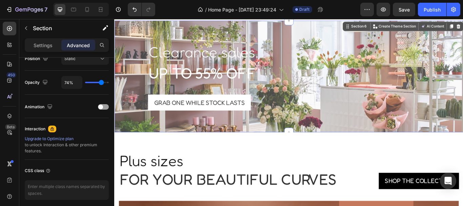
type input "72%"
type input "72"
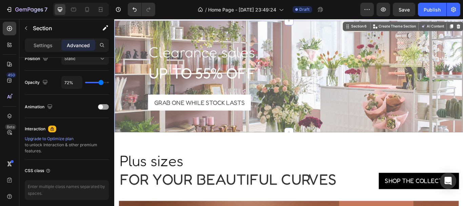
type input "69%"
type input "69"
type input "67%"
type input "67"
type input "65%"
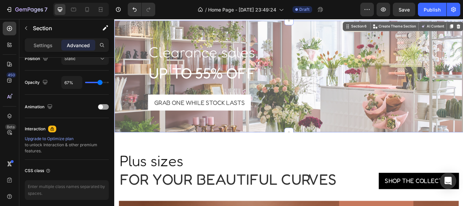
type input "65"
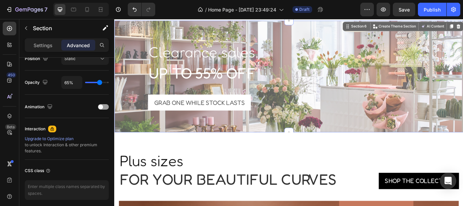
type input "61%"
type input "61"
type input "59%"
type input "59"
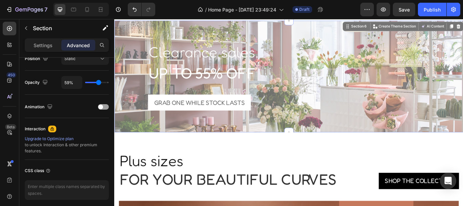
type input "57%"
type input "57"
type input "50%"
type input "50"
type input "46%"
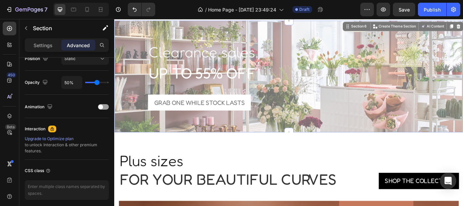
type input "46"
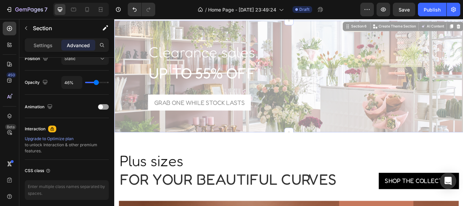
type input "43%"
type input "43"
type input "39%"
type input "39"
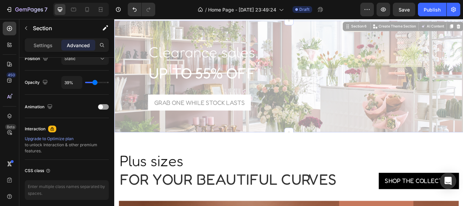
type input "52%"
type input "52"
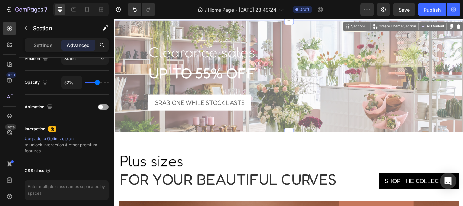
type input "59%"
type input "59"
type input "63%"
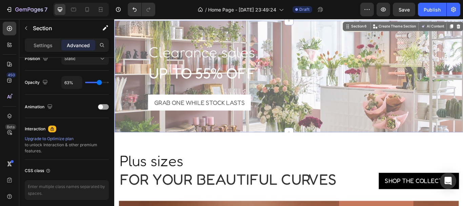
drag, startPoint x: 105, startPoint y: 83, endPoint x: 99, endPoint y: 83, distance: 5.4
type input "63"
click at [99, 83] on input "range" at bounding box center [97, 82] width 24 height 1
click at [103, 107] on div at bounding box center [103, 106] width 11 height 5
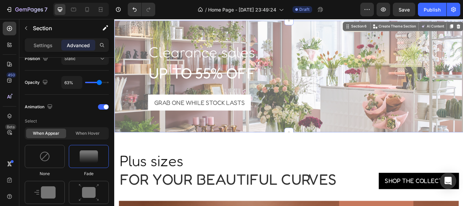
click at [90, 159] on img at bounding box center [89, 156] width 18 height 12
click at [91, 158] on img at bounding box center [89, 156] width 18 height 12
click at [43, 154] on img at bounding box center [44, 156] width 11 height 11
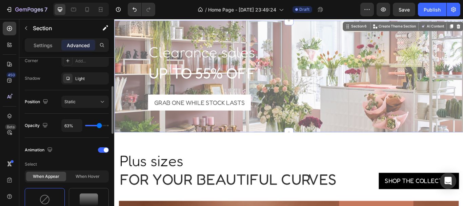
scroll to position [189, 0]
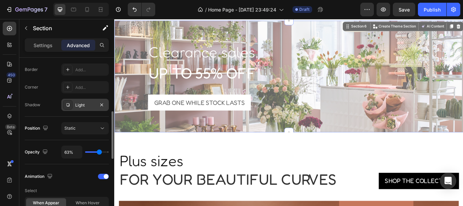
click at [88, 104] on div "Light" at bounding box center [85, 105] width 20 height 6
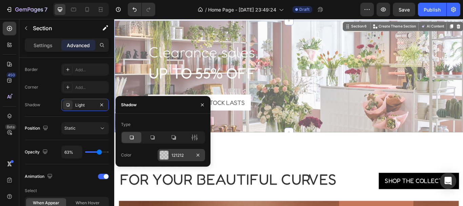
click at [165, 154] on div at bounding box center [164, 155] width 9 height 9
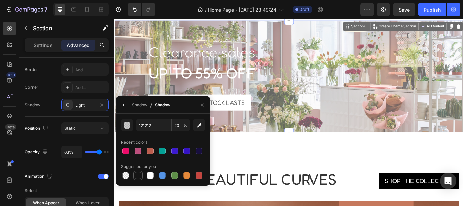
click at [137, 174] on div at bounding box center [138, 175] width 7 height 7
type input "151515"
type input "100"
click at [137, 174] on div at bounding box center [138, 175] width 7 height 7
click at [222, 90] on p "up to 55% off" at bounding box center [317, 82] width 327 height 21
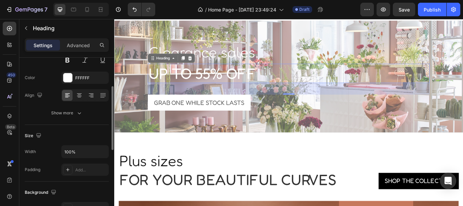
scroll to position [78, 0]
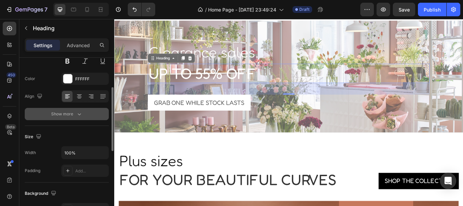
click at [79, 111] on icon "button" at bounding box center [79, 114] width 7 height 7
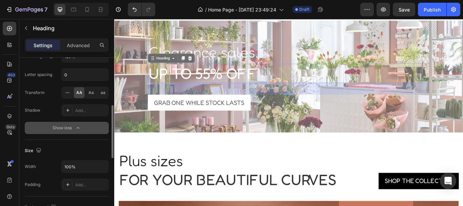
scroll to position [154, 0]
click at [74, 112] on div "Add..." at bounding box center [84, 110] width 47 height 12
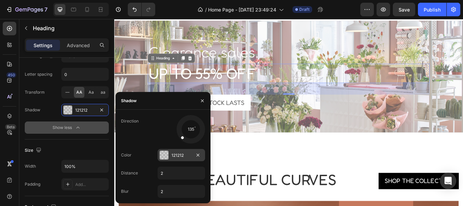
click at [163, 152] on div at bounding box center [164, 155] width 9 height 9
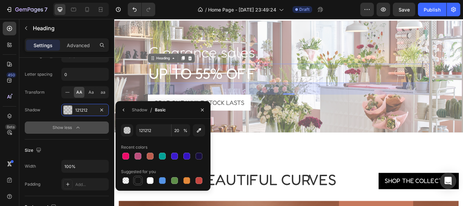
click at [134, 180] on div at bounding box center [138, 180] width 8 height 8
type input "151515"
type input "100"
click at [135, 28] on div "Clearance sales, Text block up to 55% off Heading 40 Grab one while stock lasts…" at bounding box center [317, 86] width 407 height 130
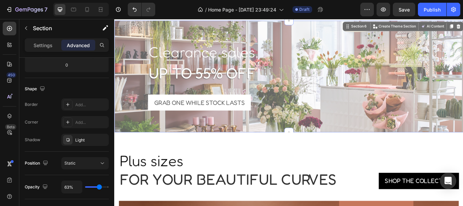
scroll to position [0, 0]
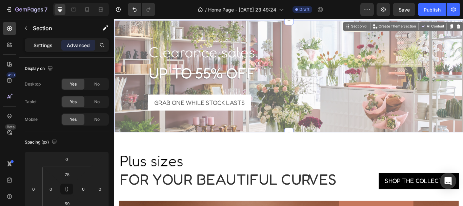
click at [43, 44] on p "Settings" at bounding box center [43, 45] width 19 height 7
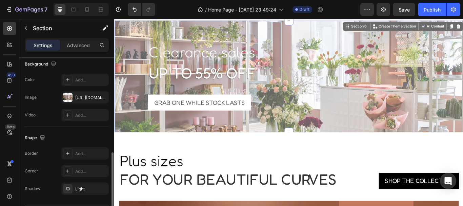
scroll to position [246, 0]
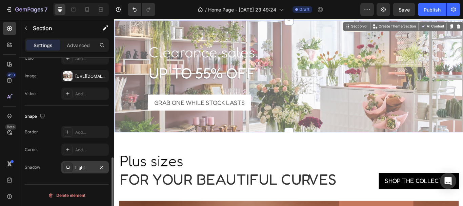
click at [69, 167] on icon at bounding box center [67, 166] width 5 height 5
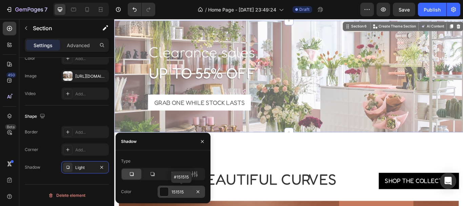
click at [166, 190] on div at bounding box center [164, 191] width 9 height 9
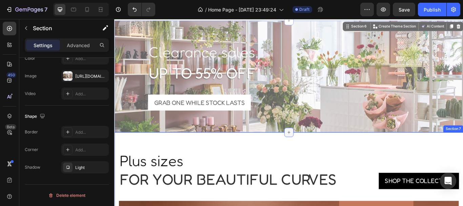
click at [318, 153] on div at bounding box center [317, 151] width 11 height 11
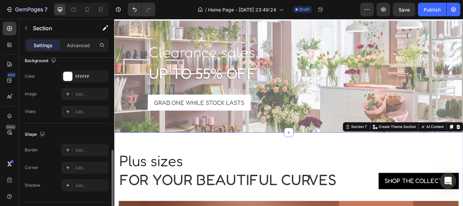
scroll to position [206, 0]
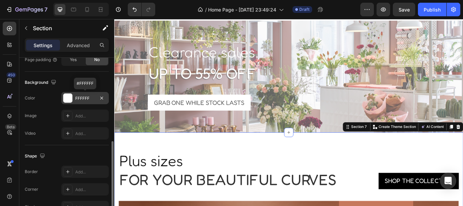
click at [65, 98] on div at bounding box center [67, 98] width 9 height 9
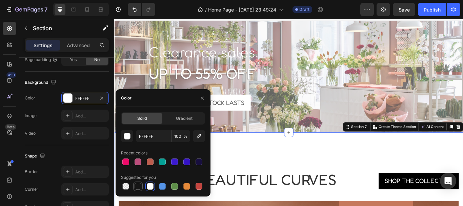
click at [141, 182] on div at bounding box center [138, 186] width 8 height 8
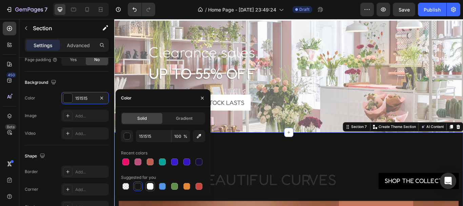
click at [150, 185] on div at bounding box center [150, 186] width 7 height 7
type input "FFFFFF"
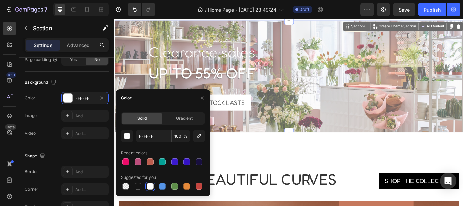
click at [124, 36] on div "Clearance sales, Text block up to 55% off Heading Grab one while stock lasts Bu…" at bounding box center [317, 86] width 407 height 130
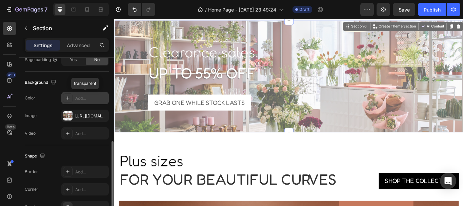
click at [84, 96] on div "Add..." at bounding box center [91, 98] width 32 height 6
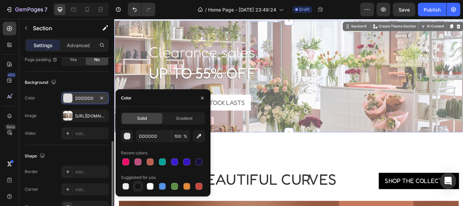
click at [137, 185] on div at bounding box center [138, 186] width 7 height 7
type input "151515"
click at [160, 75] on p "up to 55% off" at bounding box center [317, 82] width 327 height 21
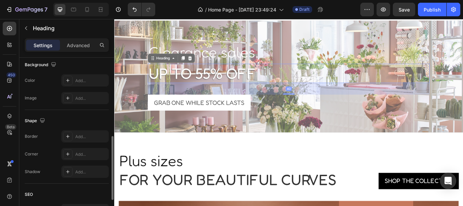
scroll to position [0, 0]
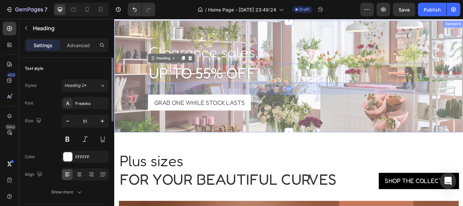
click at [121, 29] on div "Clearance sales, Text block up to 55% off Heading 40 Grab one while stock lasts…" at bounding box center [317, 86] width 407 height 130
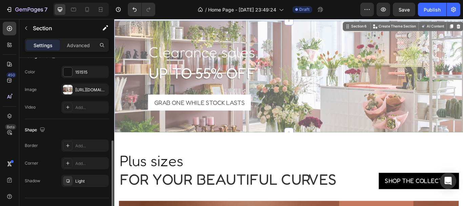
scroll to position [233, 0]
click at [82, 46] on p "Advanced" at bounding box center [78, 45] width 23 height 7
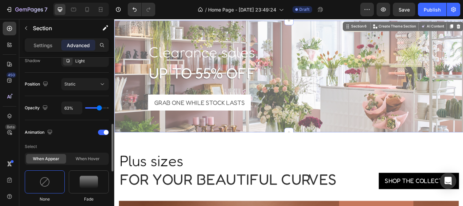
type input "89%"
type input "89"
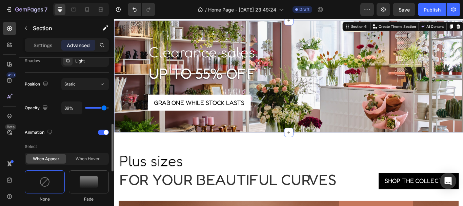
type input "100%"
drag, startPoint x: 97, startPoint y: 108, endPoint x: 111, endPoint y: 111, distance: 13.9
type input "100"
click at [109, 108] on input "range" at bounding box center [97, 107] width 24 height 1
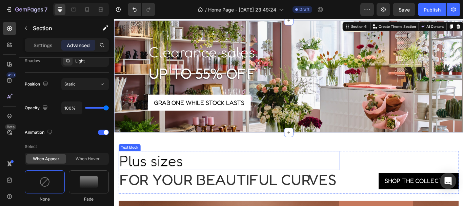
click at [322, 187] on p "Plus sizes" at bounding box center [248, 184] width 256 height 21
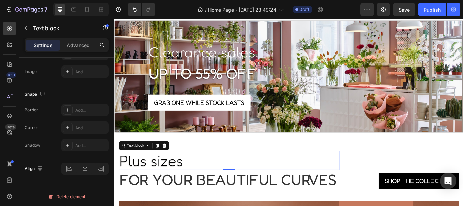
scroll to position [0, 0]
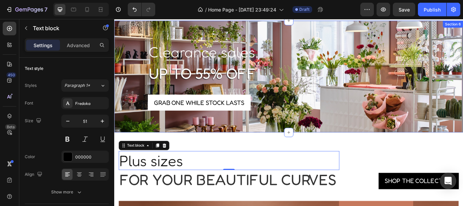
click at [138, 67] on div "Clearance sales, Text block up to 55% off Heading Grab one while stock lasts Bu…" at bounding box center [317, 88] width 407 height 85
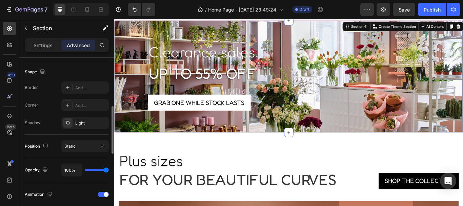
scroll to position [171, 0]
click at [76, 123] on div "Light" at bounding box center [85, 123] width 20 height 6
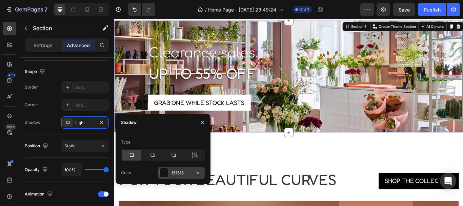
click at [165, 171] on div at bounding box center [164, 172] width 9 height 9
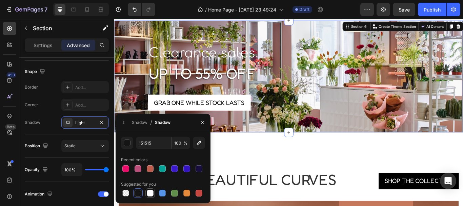
click at [146, 195] on div at bounding box center [150, 193] width 8 height 8
click at [127, 194] on div at bounding box center [125, 192] width 7 height 7
type input "000000"
type input "0"
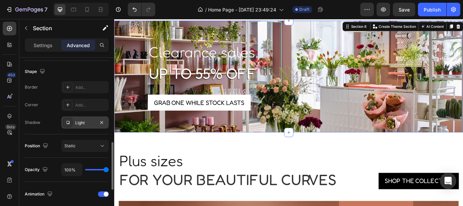
scroll to position [200, 0]
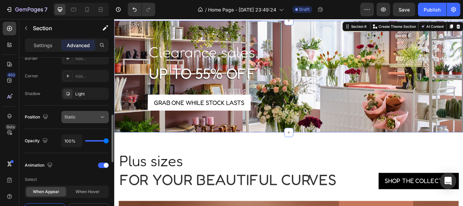
click at [86, 117] on div "Static" at bounding box center [81, 117] width 35 height 6
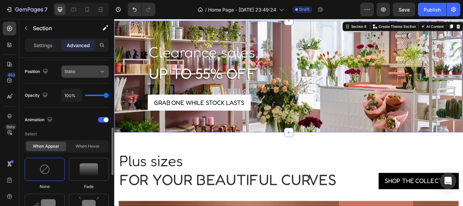
scroll to position [246, 0]
click at [102, 119] on div at bounding box center [103, 119] width 11 height 5
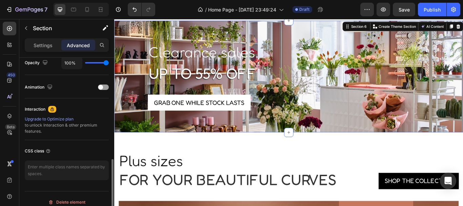
scroll to position [280, 0]
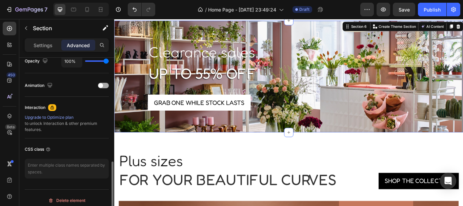
click at [106, 82] on div "Animation" at bounding box center [67, 85] width 84 height 11
click at [105, 85] on div at bounding box center [103, 85] width 11 height 5
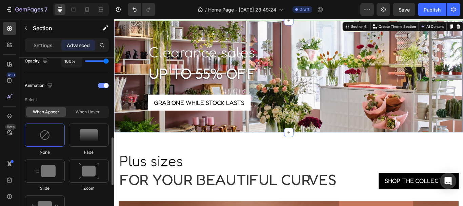
click at [105, 85] on span at bounding box center [106, 85] width 5 height 5
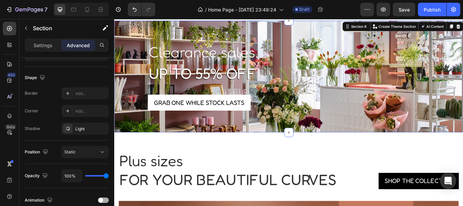
scroll to position [0, 0]
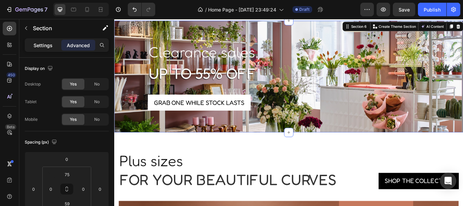
click at [31, 46] on div "Settings" at bounding box center [43, 45] width 34 height 11
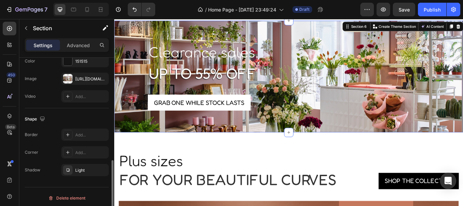
scroll to position [246, 0]
